Goal: Task Accomplishment & Management: Use online tool/utility

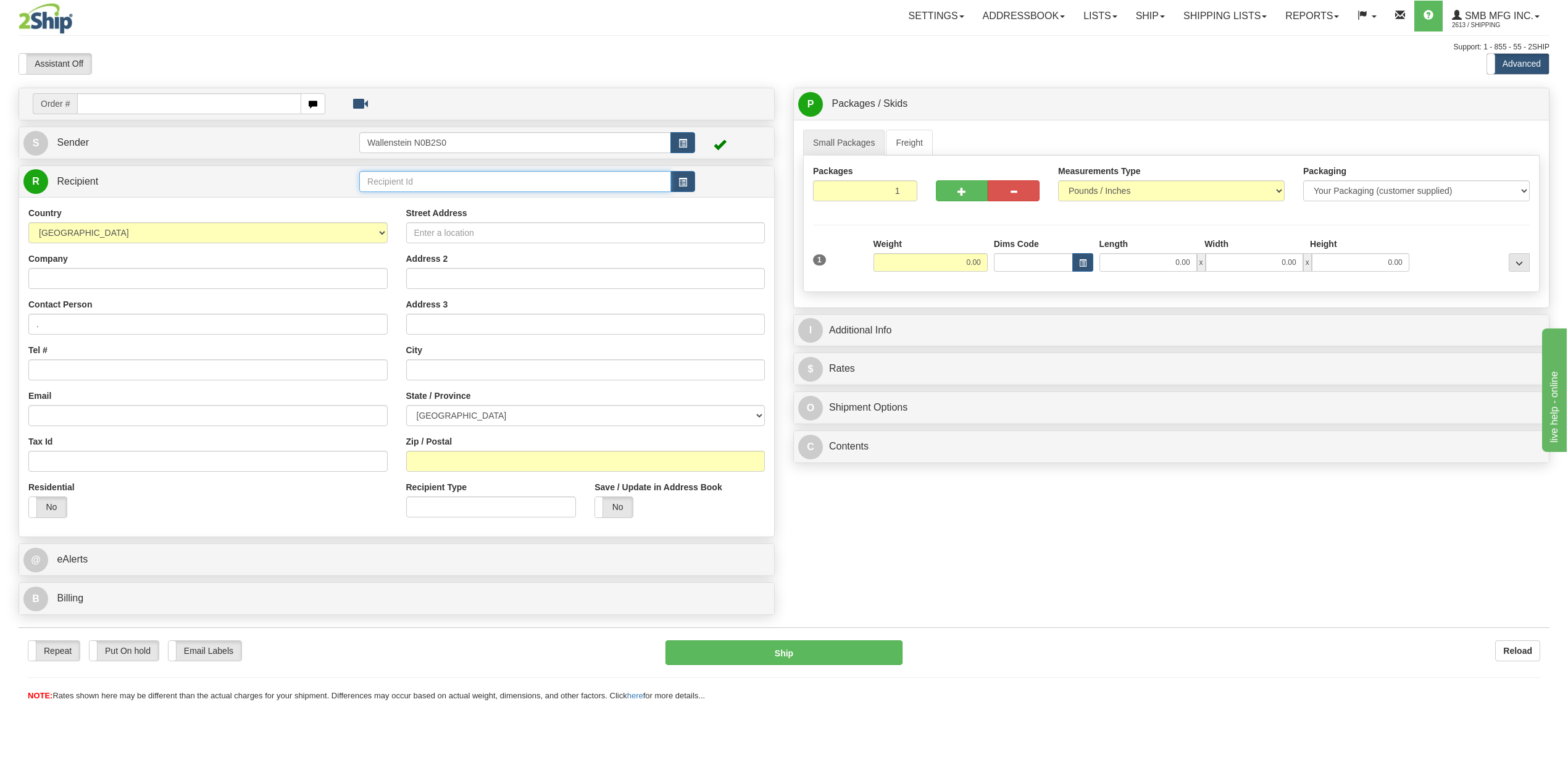
click at [452, 183] on input "text" at bounding box center [515, 181] width 312 height 21
type input "7"
click at [473, 231] on input "Street Address" at bounding box center [586, 232] width 360 height 21
type input "7531 line 86"
click at [498, 288] on input "Address 2" at bounding box center [586, 279] width 360 height 21
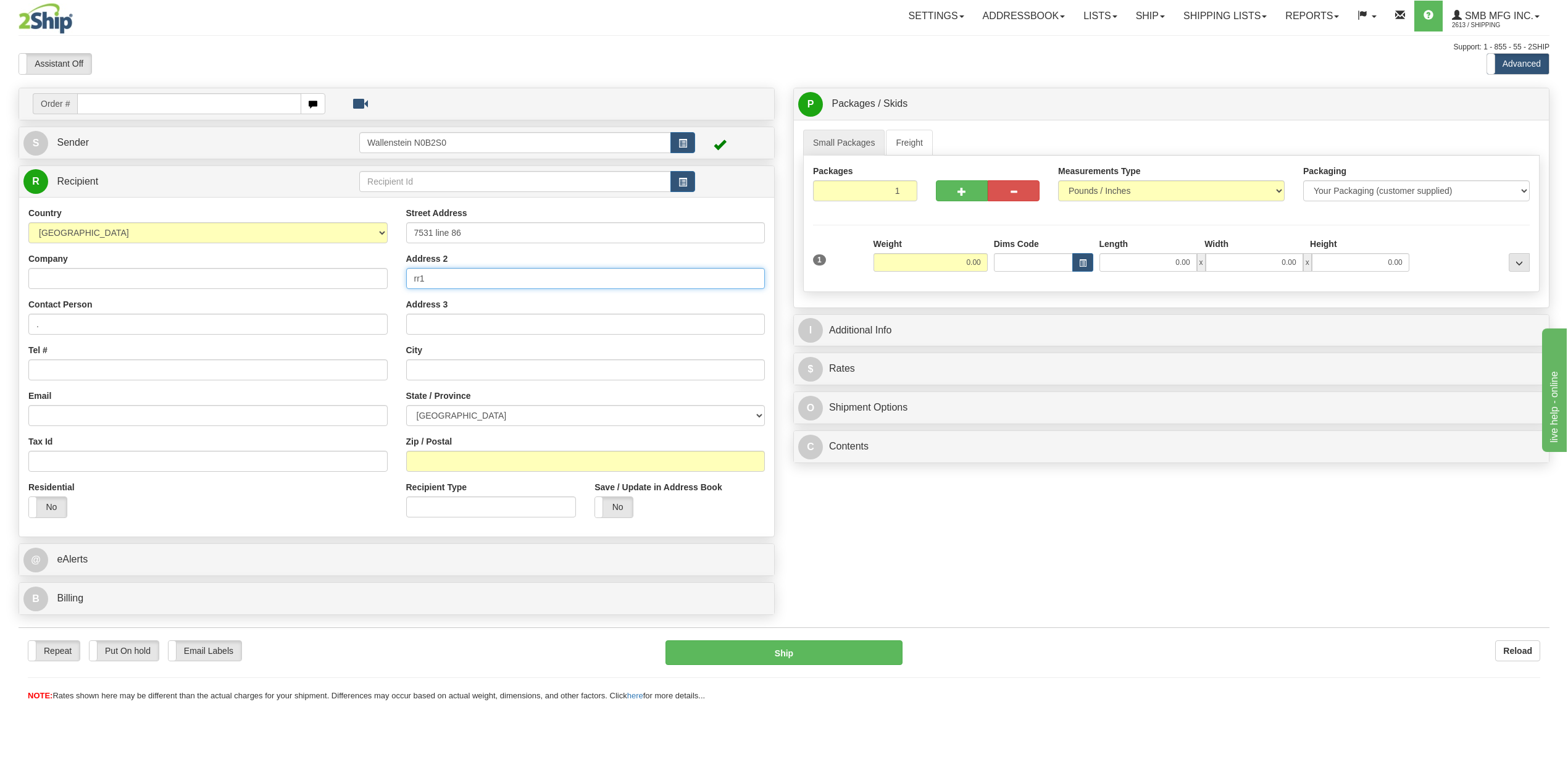
type input "rr1"
click at [474, 377] on input "text" at bounding box center [586, 370] width 360 height 21
type input "wallenstein"
click at [472, 418] on select "[GEOGRAPHIC_DATA] [GEOGRAPHIC_DATA] [GEOGRAPHIC_DATA] [GEOGRAPHIC_DATA] [GEOGRA…" at bounding box center [586, 416] width 360 height 21
select select "ON"
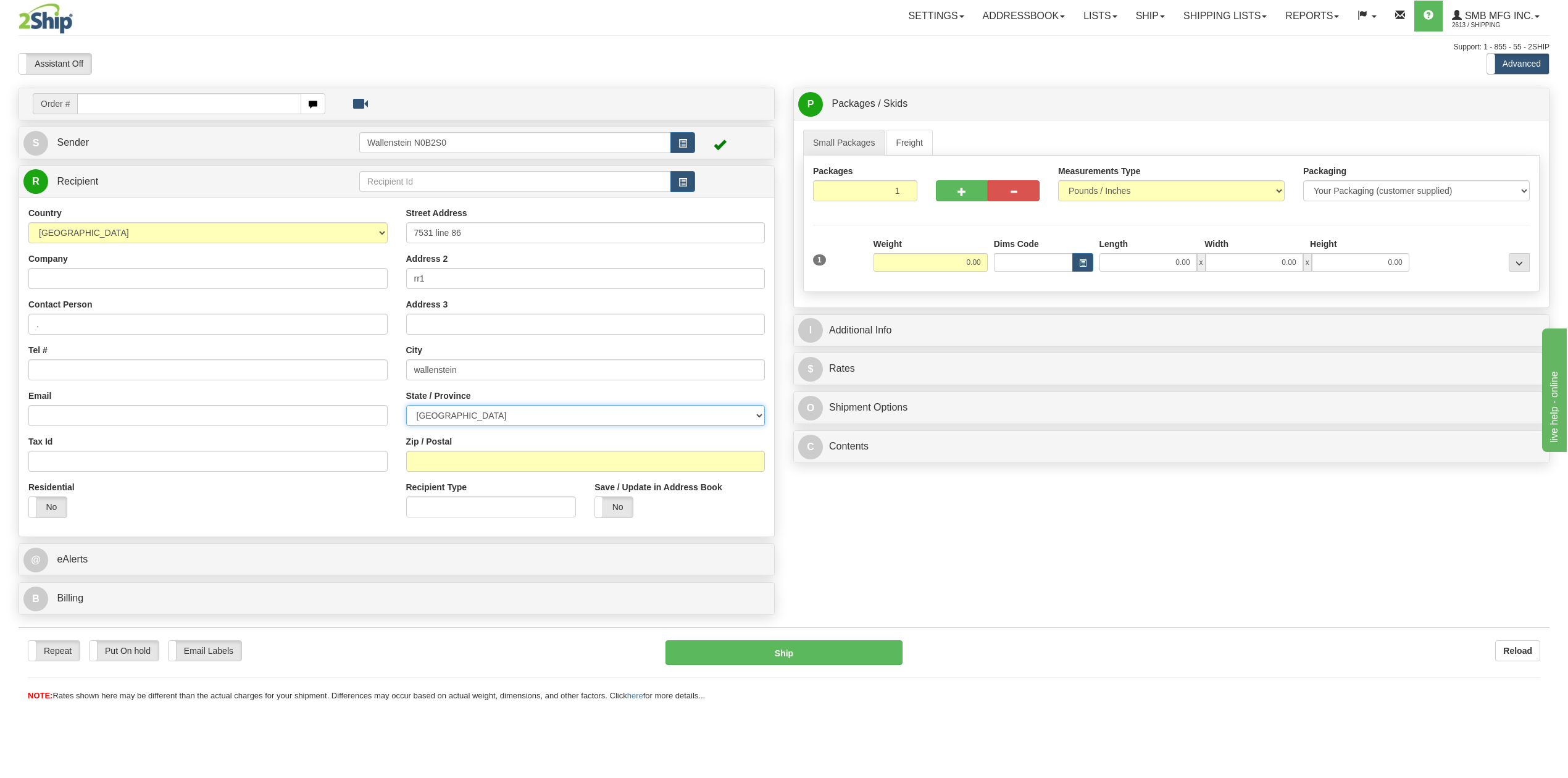
click at [407, 407] on select "[GEOGRAPHIC_DATA] [GEOGRAPHIC_DATA] [GEOGRAPHIC_DATA] [GEOGRAPHIC_DATA] [GEOGRA…" at bounding box center [586, 416] width 360 height 21
click at [489, 463] on input "Zip / Postal" at bounding box center [586, 461] width 360 height 21
type input "n0b2s0"
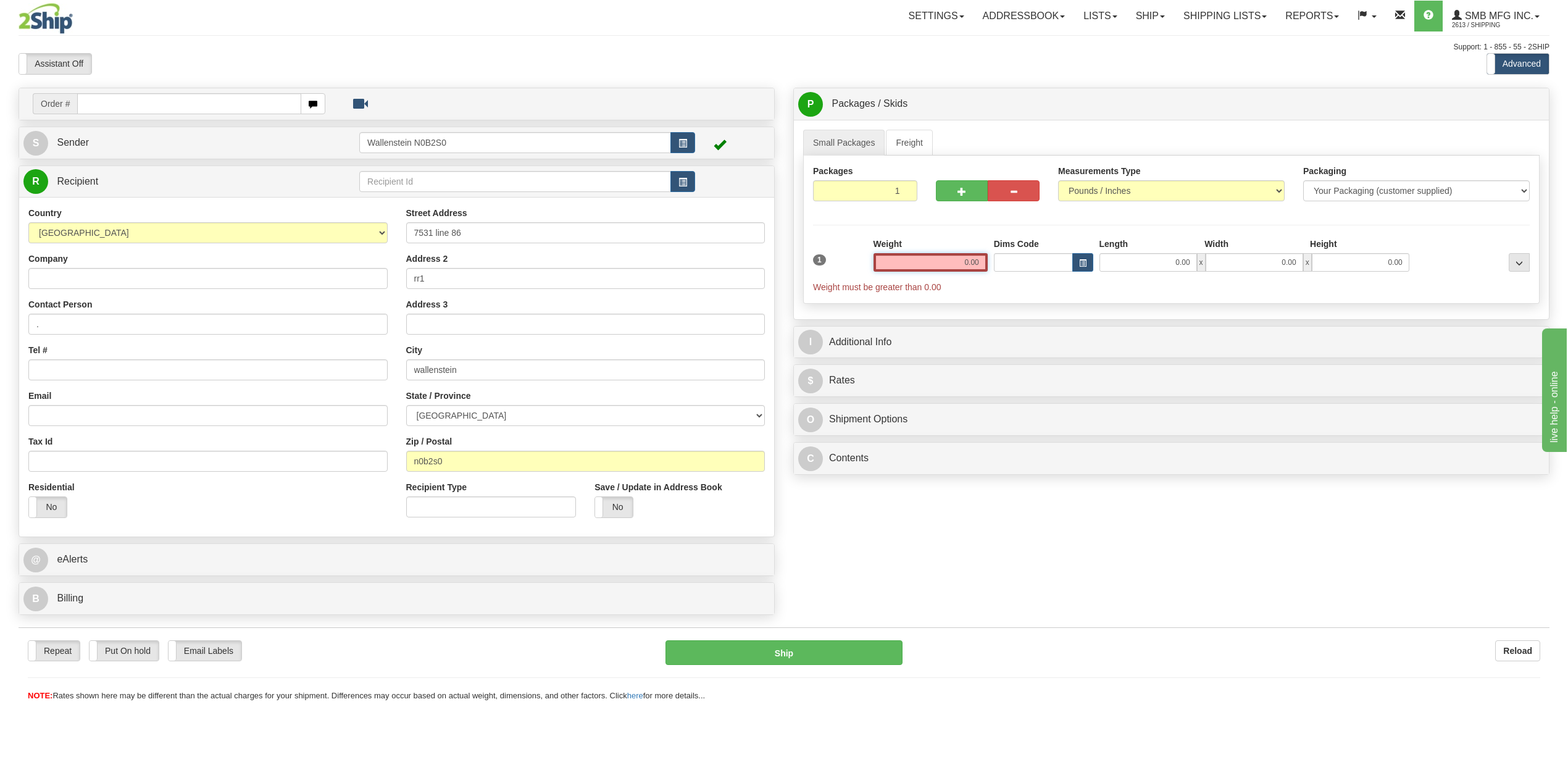
drag, startPoint x: 951, startPoint y: 262, endPoint x: 1028, endPoint y: 268, distance: 77.2
click at [1028, 268] on div "1 Weight 0.00 Dims Code 0.00" at bounding box center [1171, 266] width 723 height 55
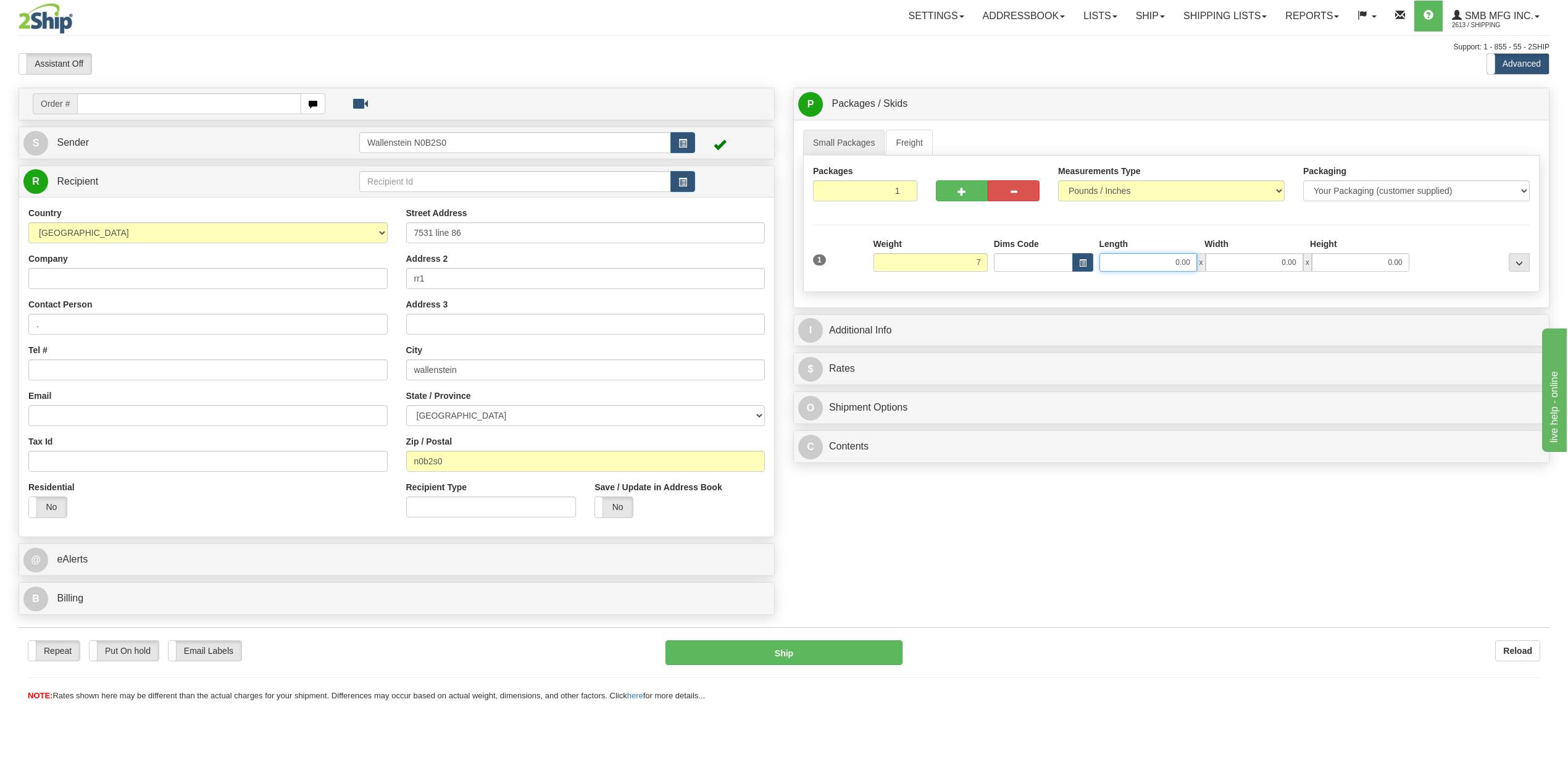
type input "7.00"
click at [1144, 263] on input "0.00" at bounding box center [1148, 262] width 97 height 19
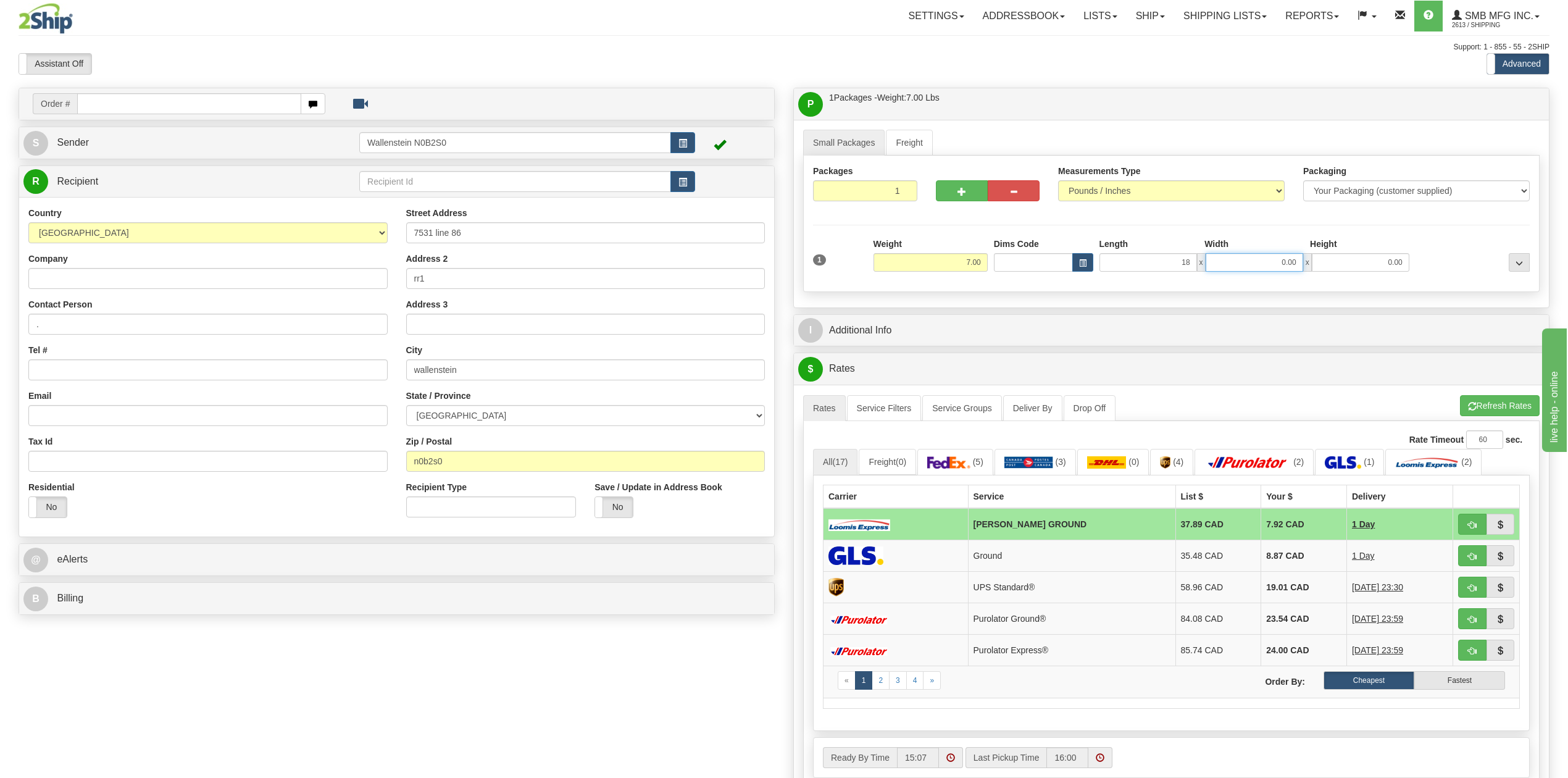
type input "18.00"
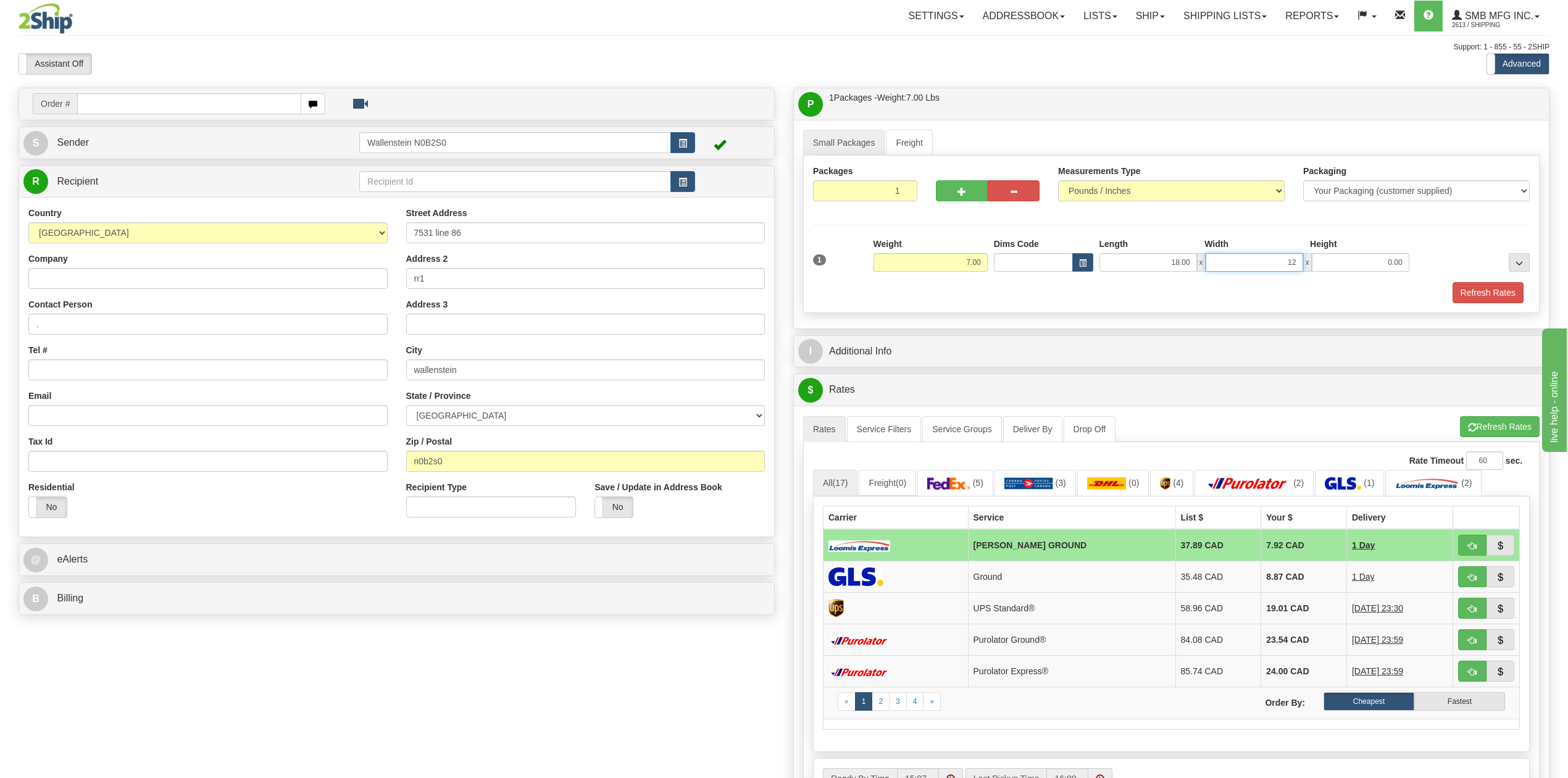
type input "1"
type input "12.00"
type input "5.00"
click at [1468, 289] on button "Refresh Rates" at bounding box center [1488, 293] width 71 height 21
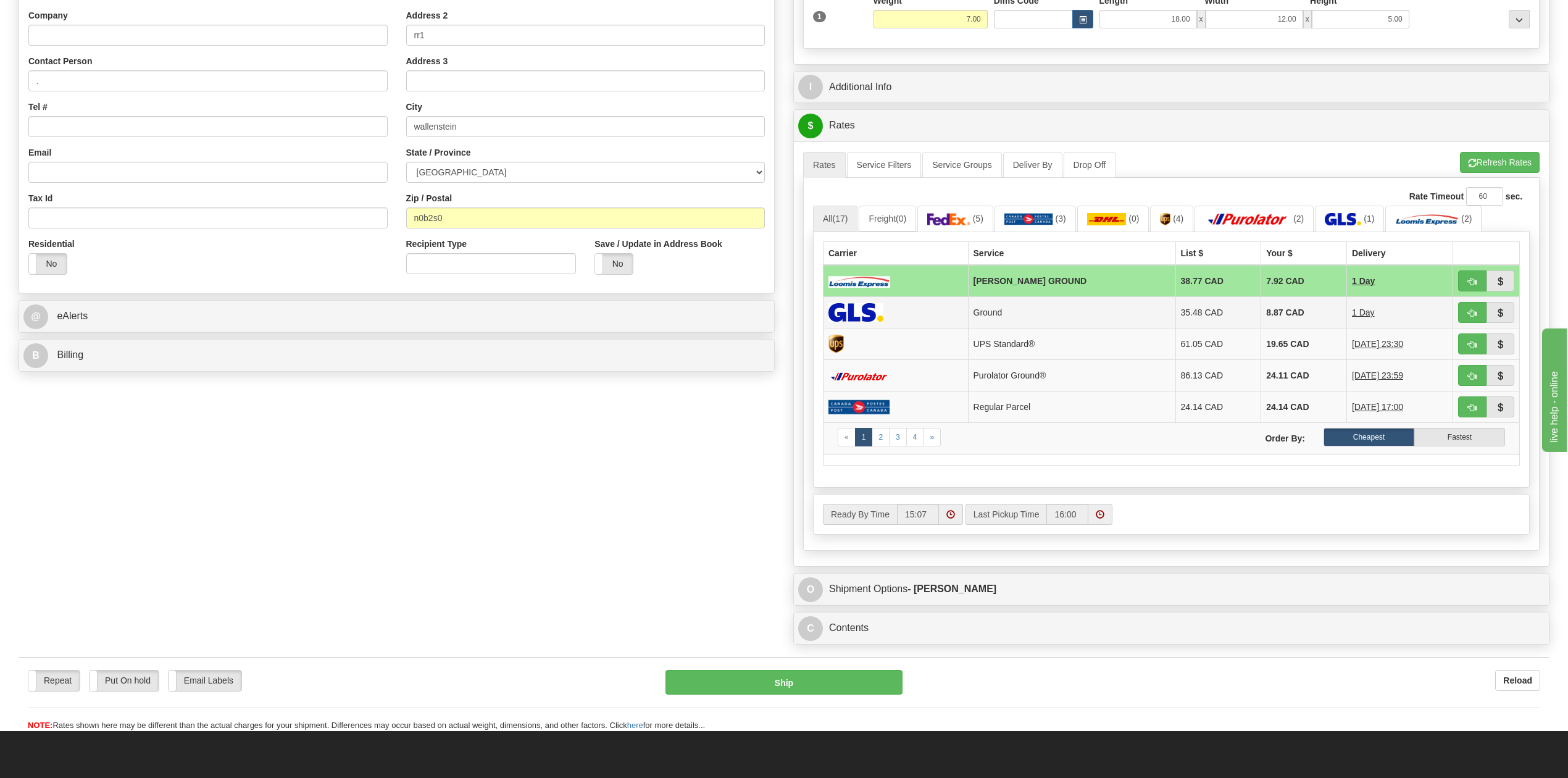
scroll to position [247, 0]
